Goal: Information Seeking & Learning: Learn about a topic

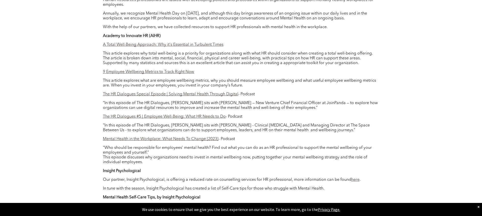
scroll to position [442, 0]
drag, startPoint x: 64, startPoint y: 59, endPoint x: 71, endPoint y: 64, distance: 8.7
click at [64, 59] on div "16 Oct 2023 CPHR Alberta 96 Test LinkedIn Twitter Author: CPHR Alberta The Ment…" at bounding box center [241, 101] width 482 height 689
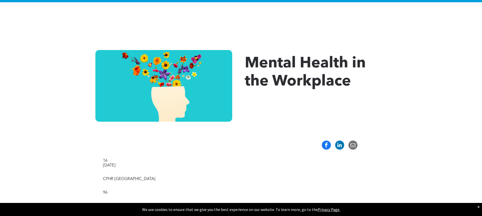
scroll to position [0, 0]
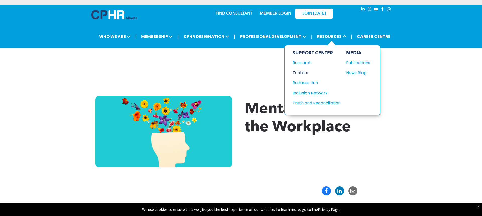
click at [303, 74] on div "Toolkits" at bounding box center [314, 73] width 43 height 6
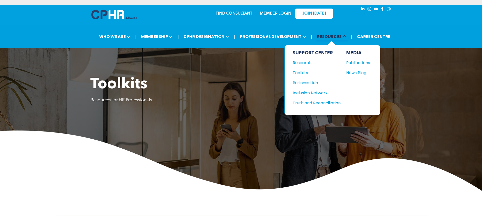
click at [337, 37] on span "RESOURCES" at bounding box center [332, 36] width 32 height 9
click at [360, 72] on div "News Blog" at bounding box center [357, 73] width 22 height 6
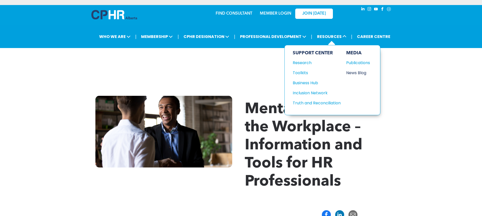
click at [358, 73] on div "News Blog" at bounding box center [357, 73] width 22 height 6
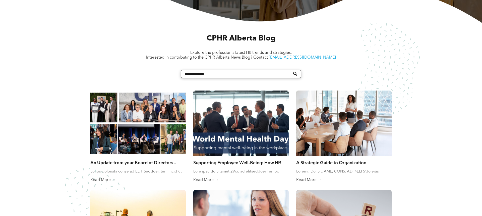
scroll to position [184, 0]
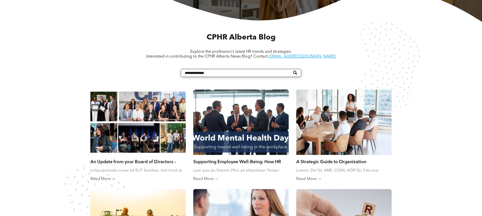
click at [205, 78] on div "CPHR Alberta Blog Explore the profession's latest HR trends and strategies. Int…" at bounding box center [241, 183] width 302 height 302
click at [205, 75] on input "Search" at bounding box center [241, 73] width 121 height 8
type input "**********"
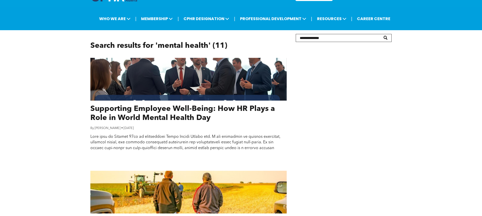
scroll to position [23, 0]
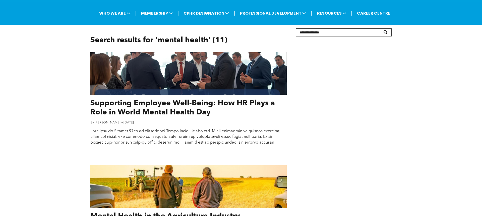
click at [165, 111] on link "Supporting Employee Well-Being: How HR Plays a Role in World Mental Health Day" at bounding box center [188, 108] width 196 height 18
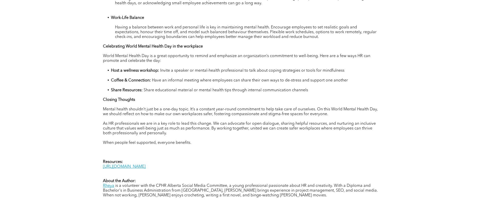
scroll to position [441, 0]
drag, startPoint x: 111, startPoint y: 89, endPoint x: 142, endPoint y: 90, distance: 31.4
click at [142, 90] on li "Share Resources: Share educational material or mental health tips through inter…" at bounding box center [245, 89] width 268 height 5
click at [179, 96] on p "Closing Thoughts" at bounding box center [241, 98] width 276 height 5
drag, startPoint x: 105, startPoint y: 99, endPoint x: 135, endPoint y: 102, distance: 31.0
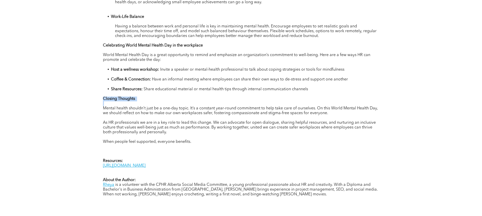
click at [135, 102] on div "Each year on October 10th we commemorate World Mental Health day. A day dedicat…" at bounding box center [241, 22] width 276 height 400
click at [146, 100] on p "Closing Thoughts" at bounding box center [241, 98] width 276 height 5
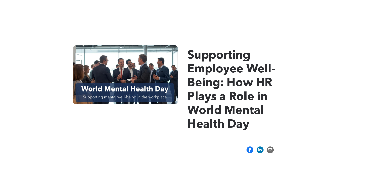
scroll to position [46, 0]
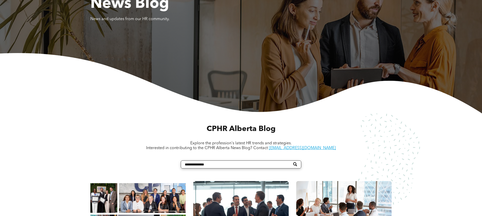
scroll to position [94, 0]
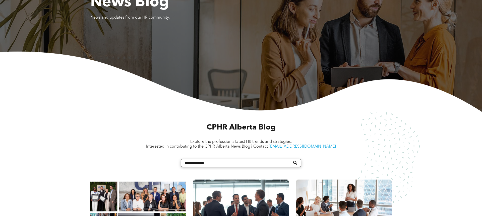
click at [244, 163] on input "Search" at bounding box center [241, 163] width 121 height 8
type input "**********"
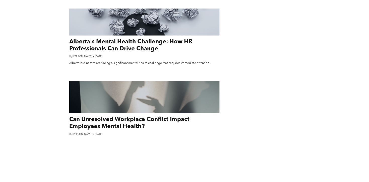
scroll to position [299, 0]
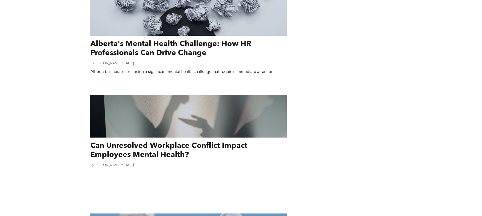
click at [178, 53] on link "Alberta's Mental Health Challenge: How HR Professionals Can Drive Change" at bounding box center [188, 48] width 196 height 18
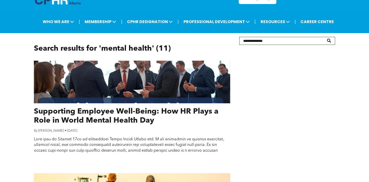
scroll to position [23, 0]
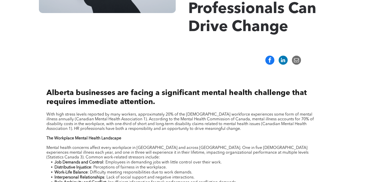
scroll to position [31, 0]
